Goal: Task Accomplishment & Management: Use online tool/utility

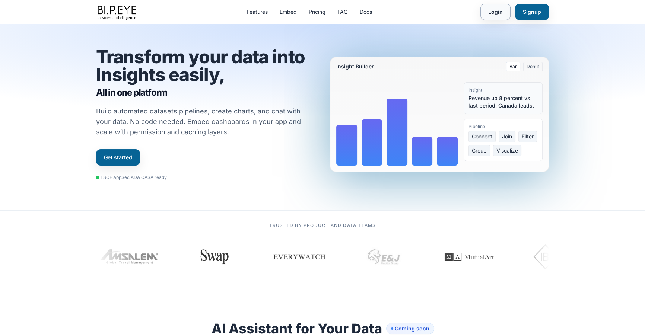
click at [503, 12] on link "Login" at bounding box center [496, 12] width 30 height 16
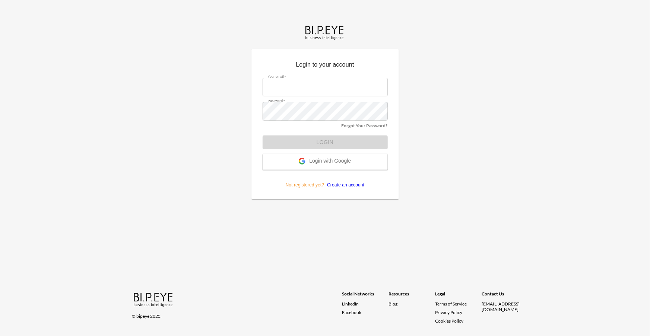
type input "[EMAIL_ADDRESS][DOMAIN_NAME]"
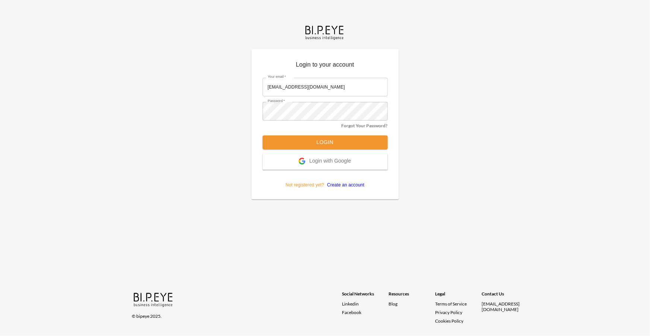
click at [299, 152] on form "Your email   * [PERSON_NAME][EMAIL_ADDRESS][DOMAIN_NAME] Your email   * Passwor…" at bounding box center [325, 130] width 125 height 116
click at [301, 143] on button "Login" at bounding box center [325, 143] width 125 height 14
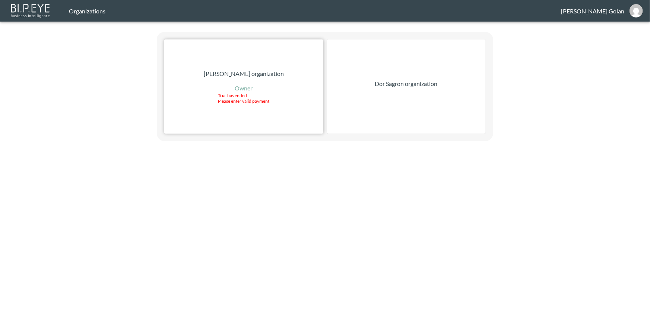
click at [222, 73] on p "[PERSON_NAME] organization" at bounding box center [244, 73] width 80 height 9
click at [361, 86] on div "Dor Sagron organization" at bounding box center [406, 86] width 159 height 94
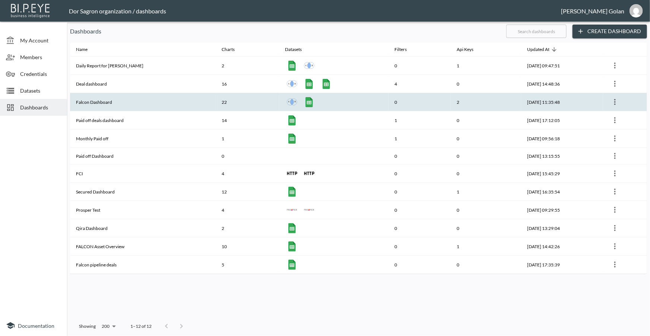
click at [100, 104] on th "Falcon Dashboard" at bounding box center [143, 102] width 146 height 18
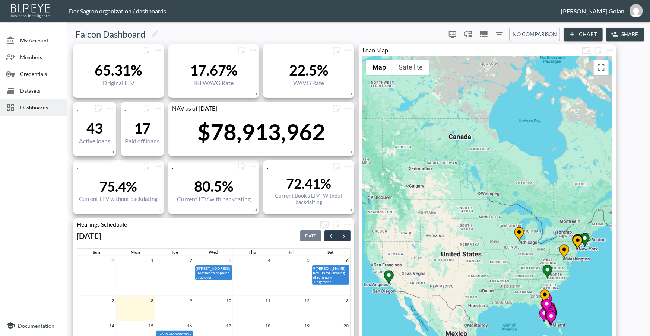
drag, startPoint x: 458, startPoint y: 231, endPoint x: 459, endPoint y: 227, distance: 4.2
click at [459, 227] on div "To activate drag with keyboard, press Alt + Enter. Once in keyboard drag state,…" at bounding box center [488, 248] width 250 height 385
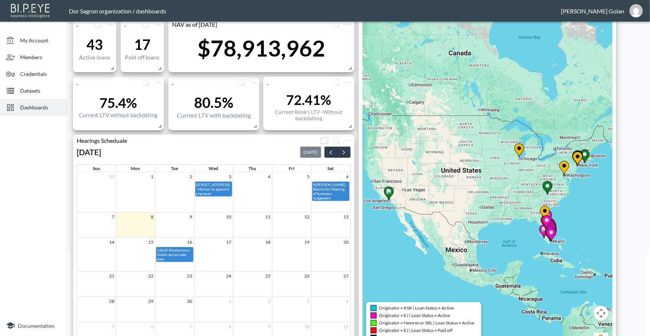
scroll to position [21, 0]
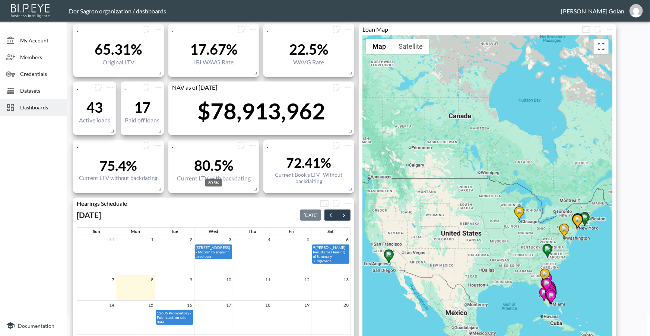
click at [206, 164] on div "80.5%" at bounding box center [214, 165] width 74 height 17
click at [210, 164] on div "80.5%" at bounding box center [214, 165] width 74 height 17
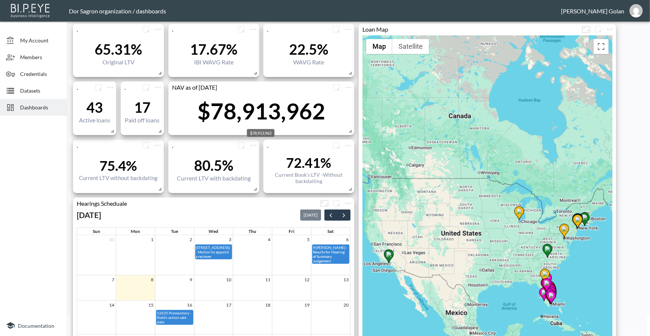
click at [224, 113] on div "$78,913,962" at bounding box center [261, 111] width 128 height 27
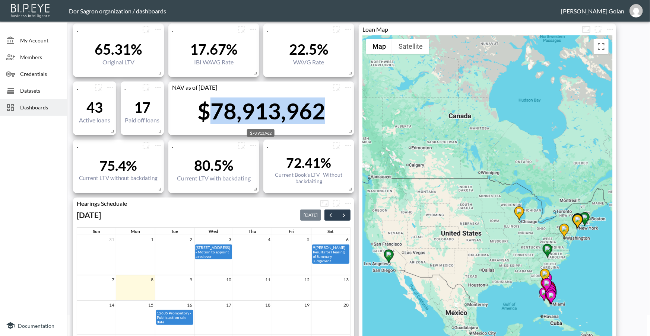
click at [224, 113] on div "$78,913,962" at bounding box center [261, 111] width 128 height 27
click at [224, 116] on div "$78,913,962" at bounding box center [261, 111] width 128 height 27
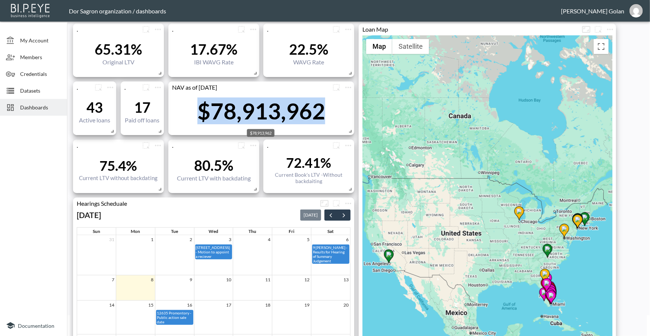
click at [221, 119] on div "$78,913,962" at bounding box center [261, 111] width 128 height 27
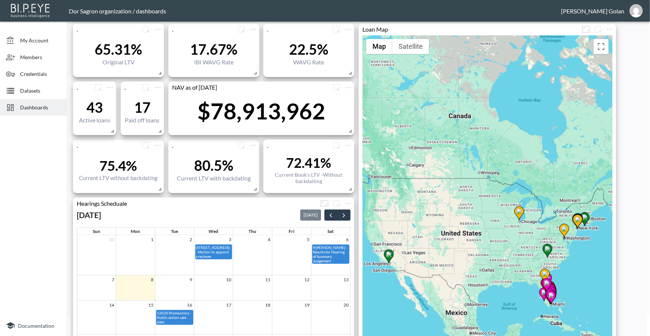
click at [0, 213] on div at bounding box center [33, 217] width 67 height 197
click at [58, 227] on div at bounding box center [33, 217] width 67 height 197
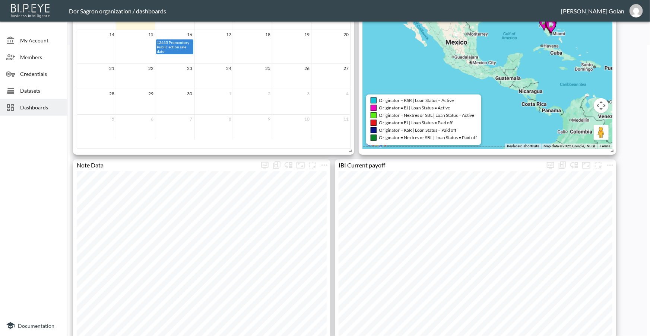
scroll to position [0, 0]
